Goal: Manage account settings

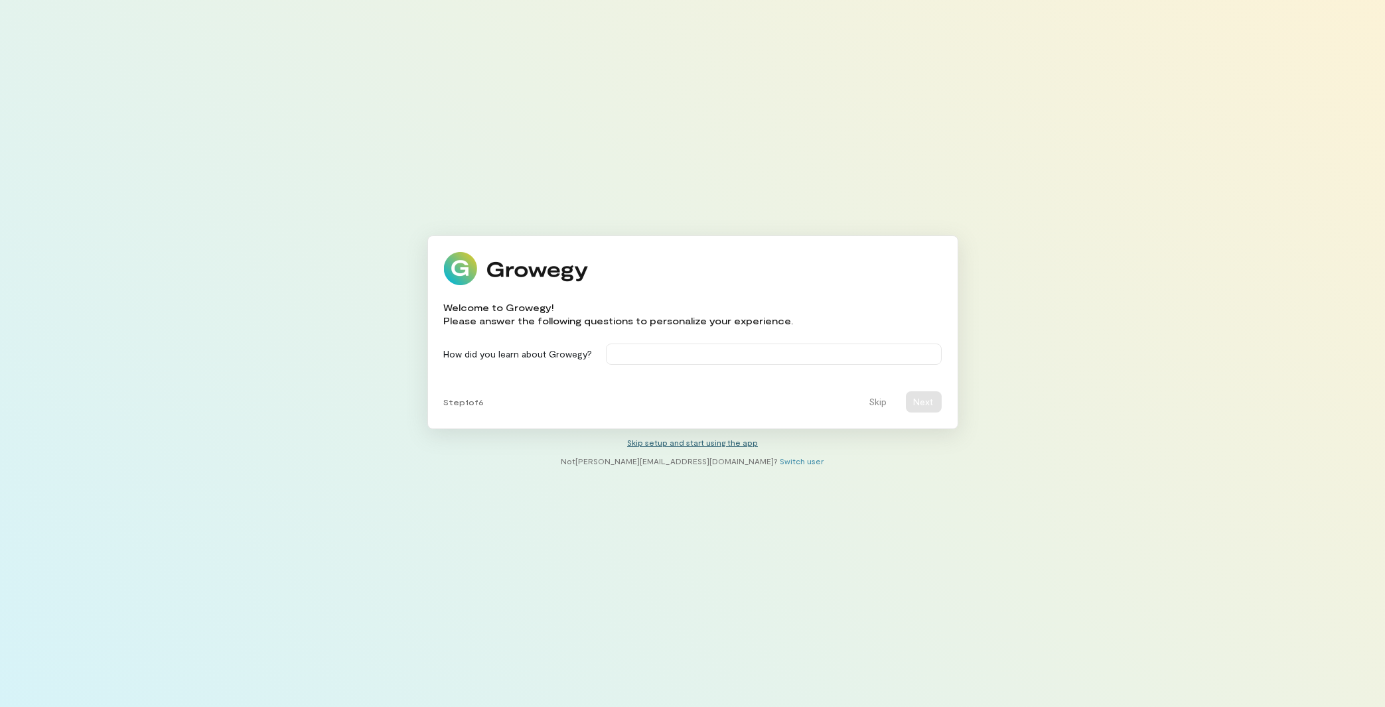
click at [705, 443] on link "Skip setup and start using the app" at bounding box center [692, 442] width 131 height 9
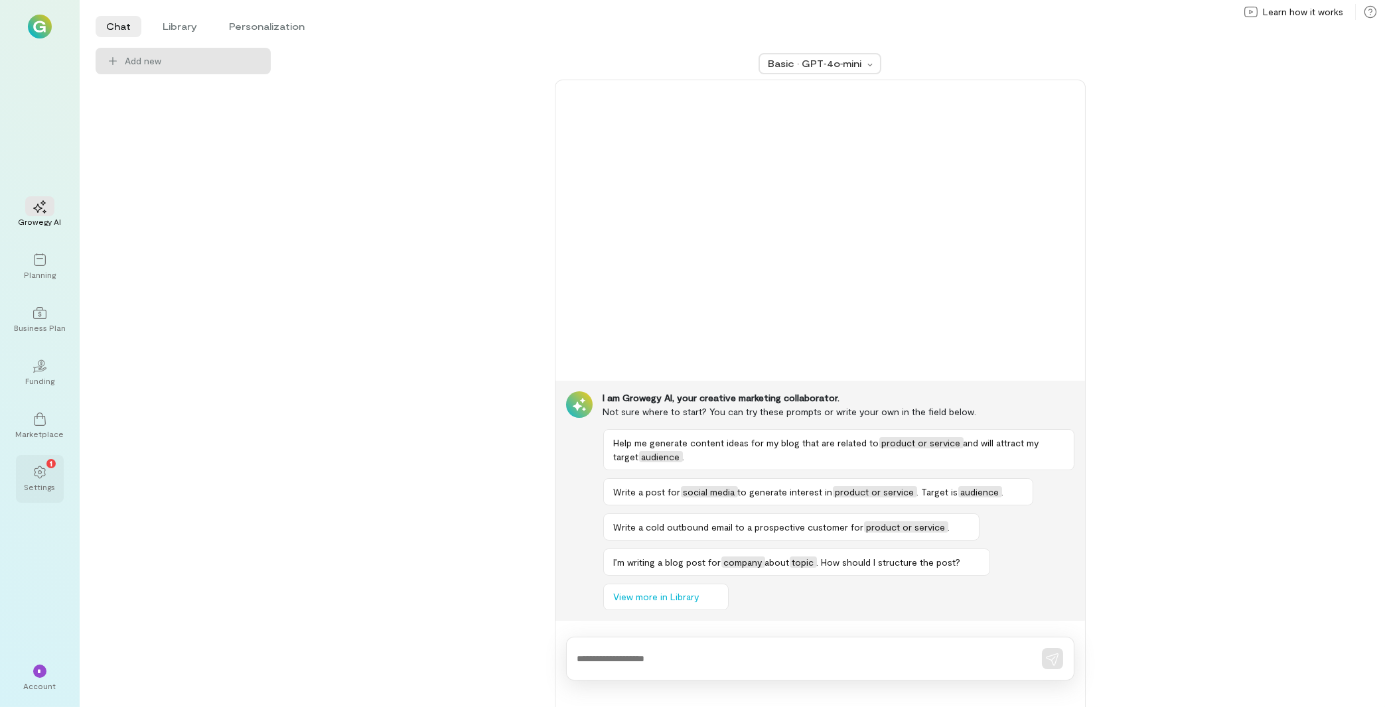
click at [45, 465] on div "1" at bounding box center [39, 472] width 29 height 20
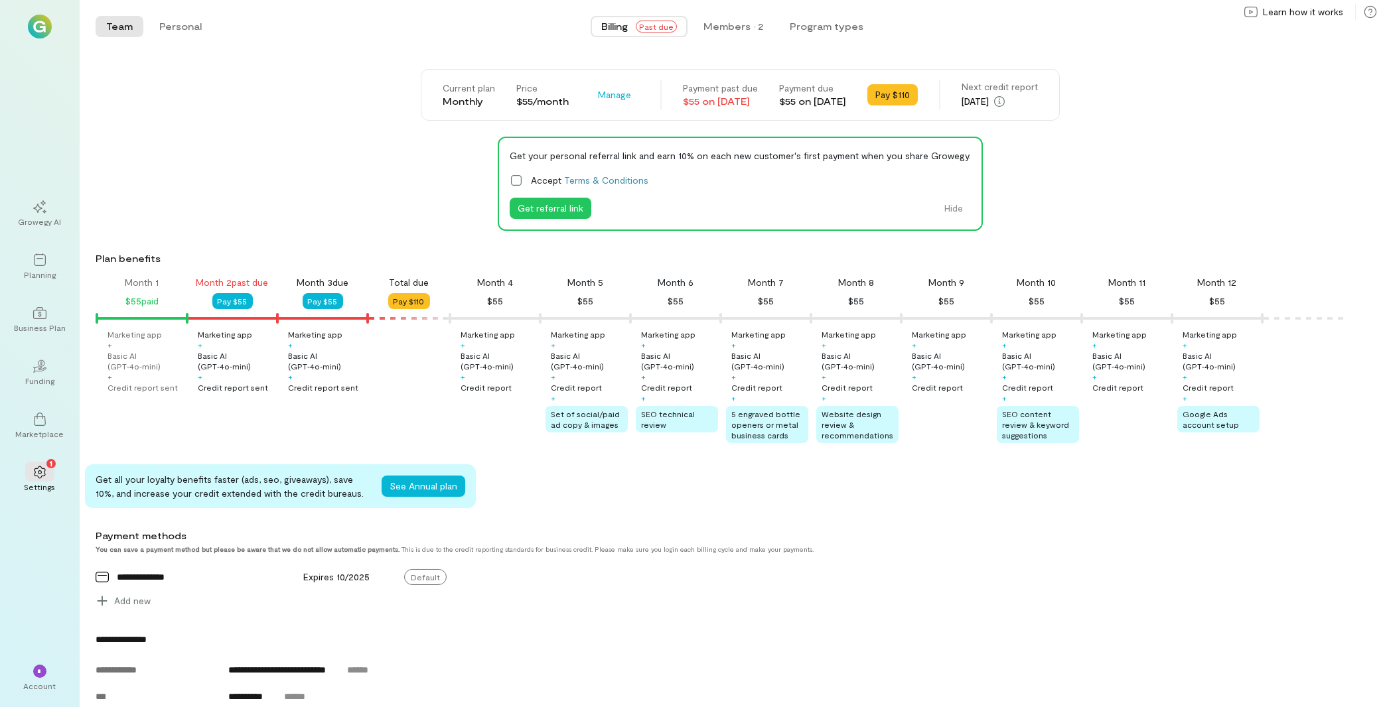
click at [653, 24] on span "Past due" at bounding box center [656, 27] width 41 height 12
click at [742, 25] on div "Members · 2" at bounding box center [733, 26] width 60 height 13
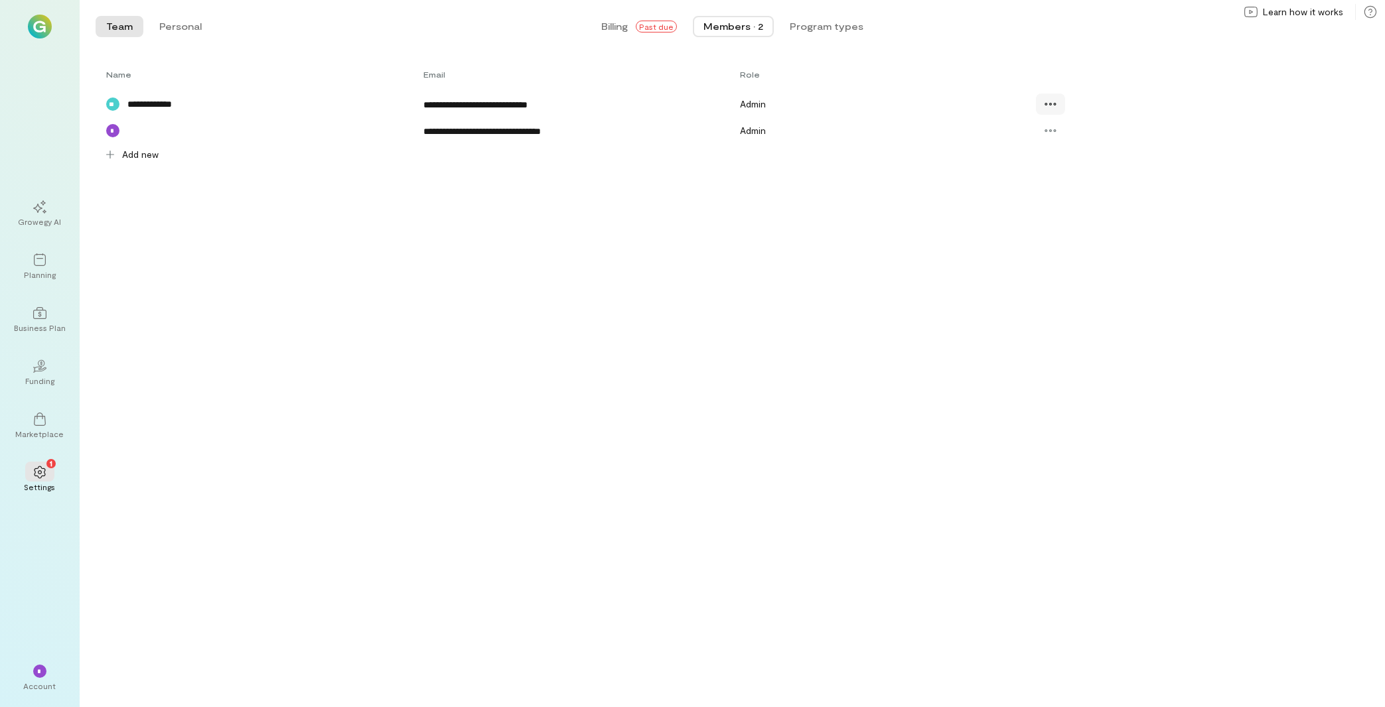
click at [1052, 101] on icon at bounding box center [1050, 104] width 13 height 13
click at [1090, 190] on span "Resend invite" at bounding box center [1094, 185] width 56 height 13
drag, startPoint x: 38, startPoint y: 680, endPoint x: 61, endPoint y: 677, distance: 23.4
click at [45, 678] on div "*" at bounding box center [39, 671] width 29 height 20
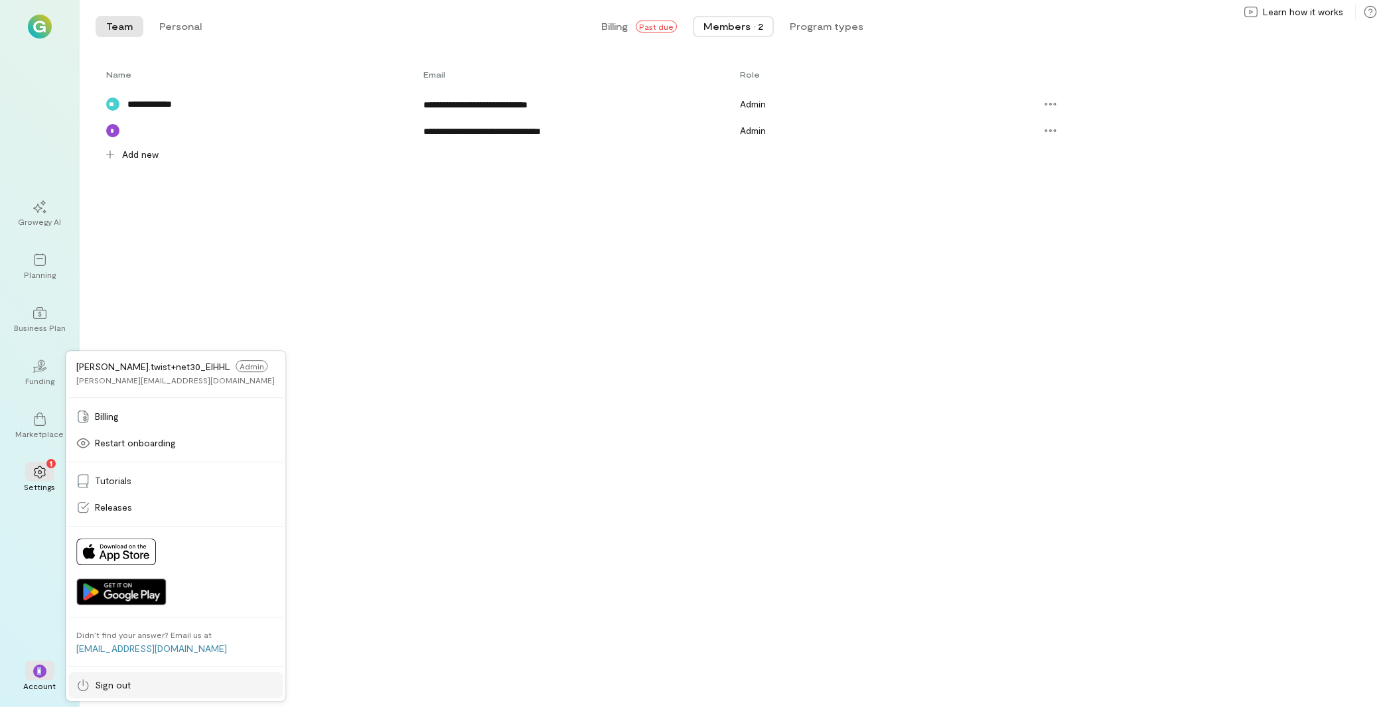
click at [119, 682] on span "Sign out" at bounding box center [113, 685] width 36 height 13
